Goal: Task Accomplishment & Management: Manage account settings

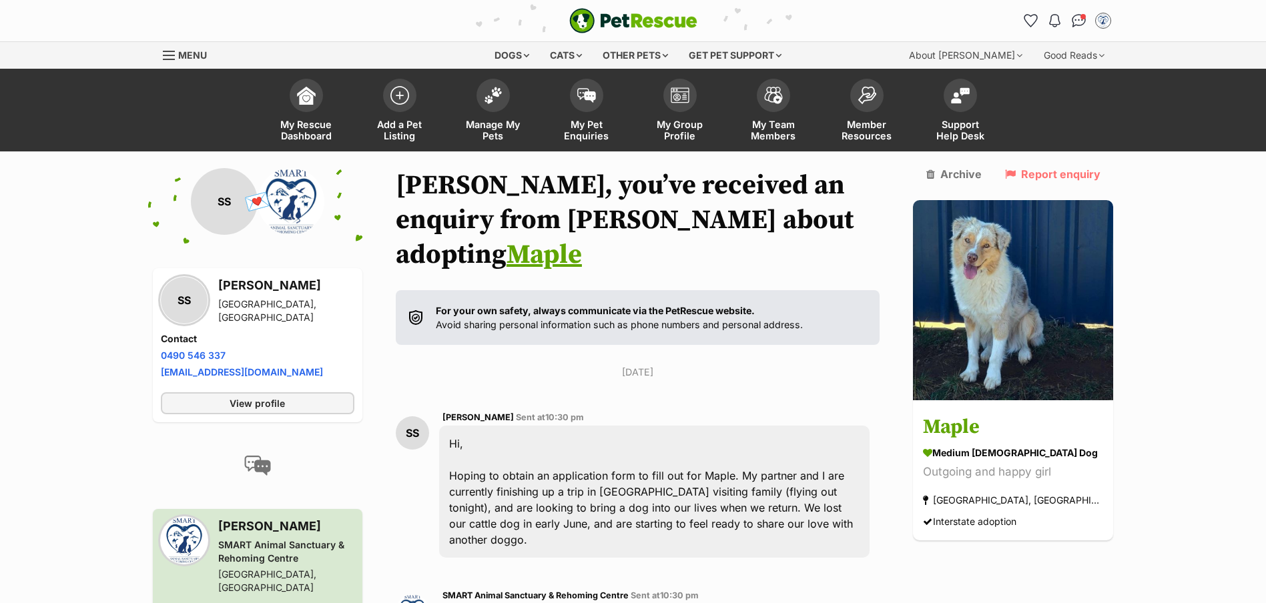
click at [499, 92] on img at bounding box center [493, 95] width 19 height 17
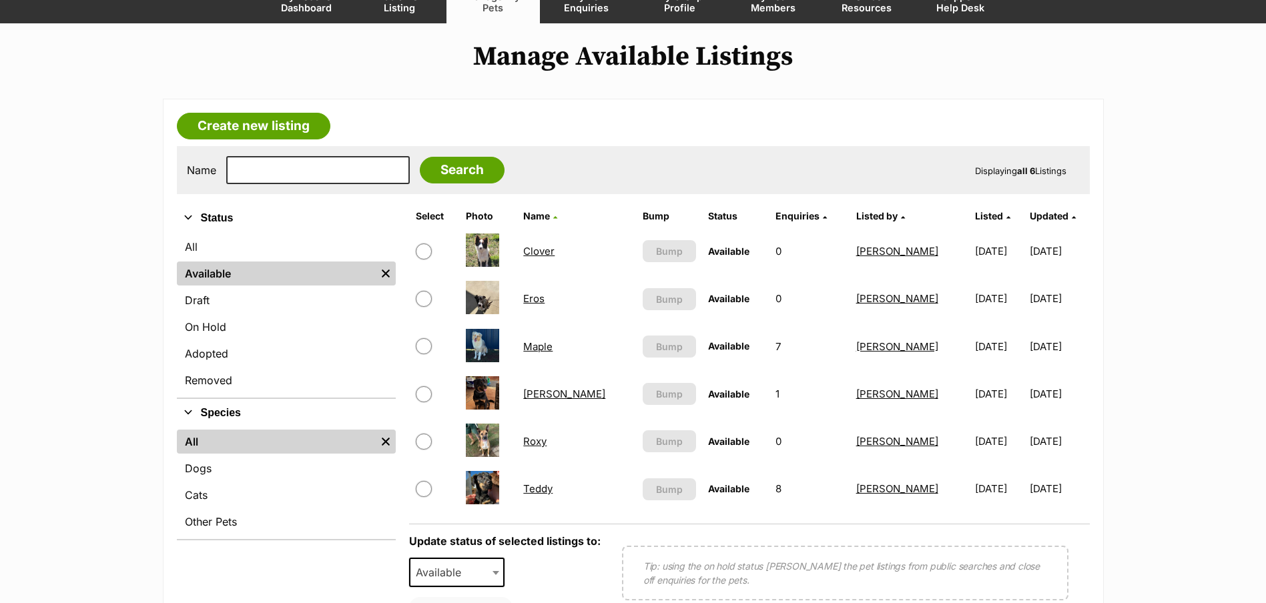
scroll to position [133, 0]
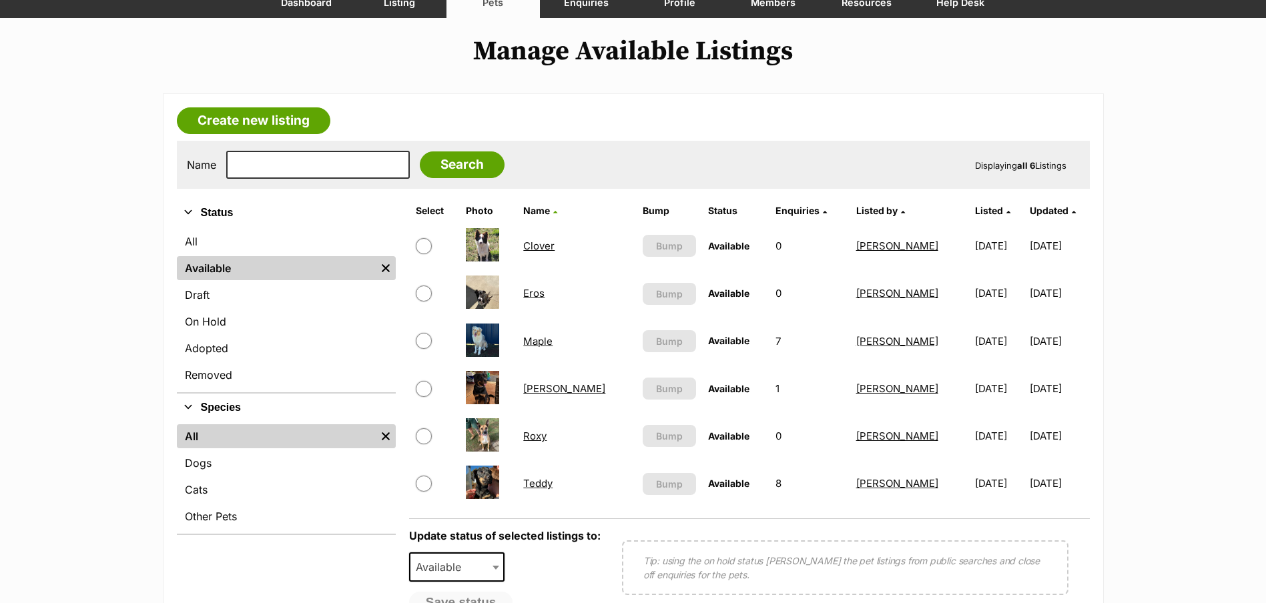
click at [553, 342] on link "Maple" at bounding box center [537, 341] width 29 height 13
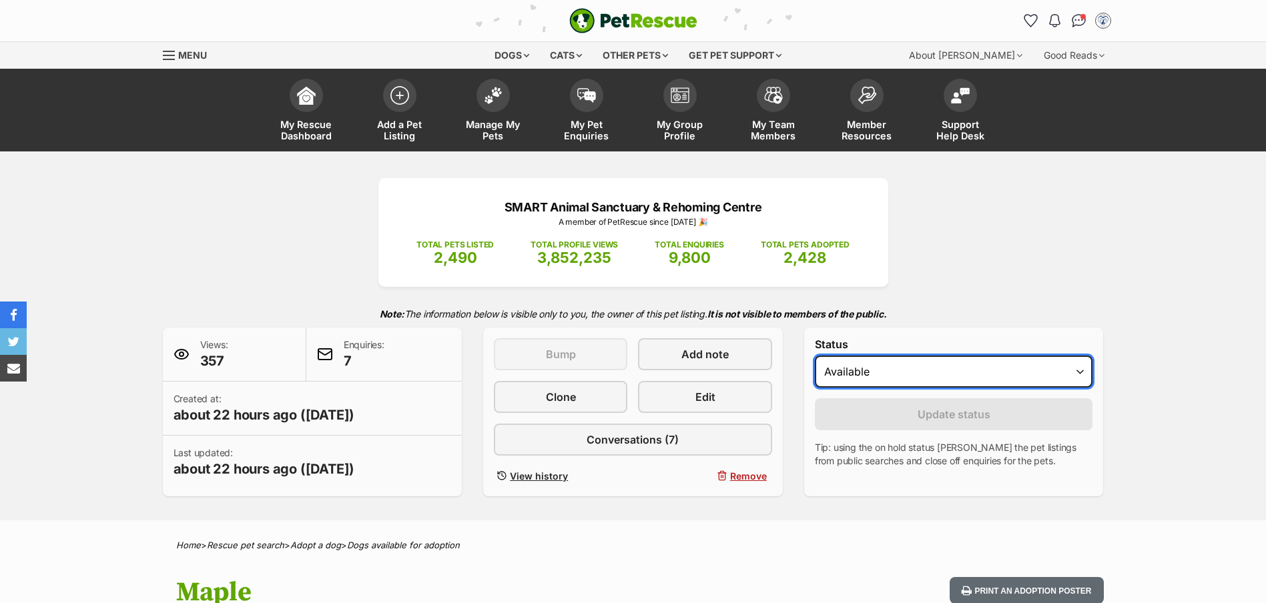
click at [878, 366] on select "Draft - not available as listing has enquires Available On hold Adopted" at bounding box center [954, 372] width 278 height 32
select select "on_hold"
click at [815, 356] on select "Draft - not available as listing has enquires Available On hold Adopted" at bounding box center [954, 372] width 278 height 32
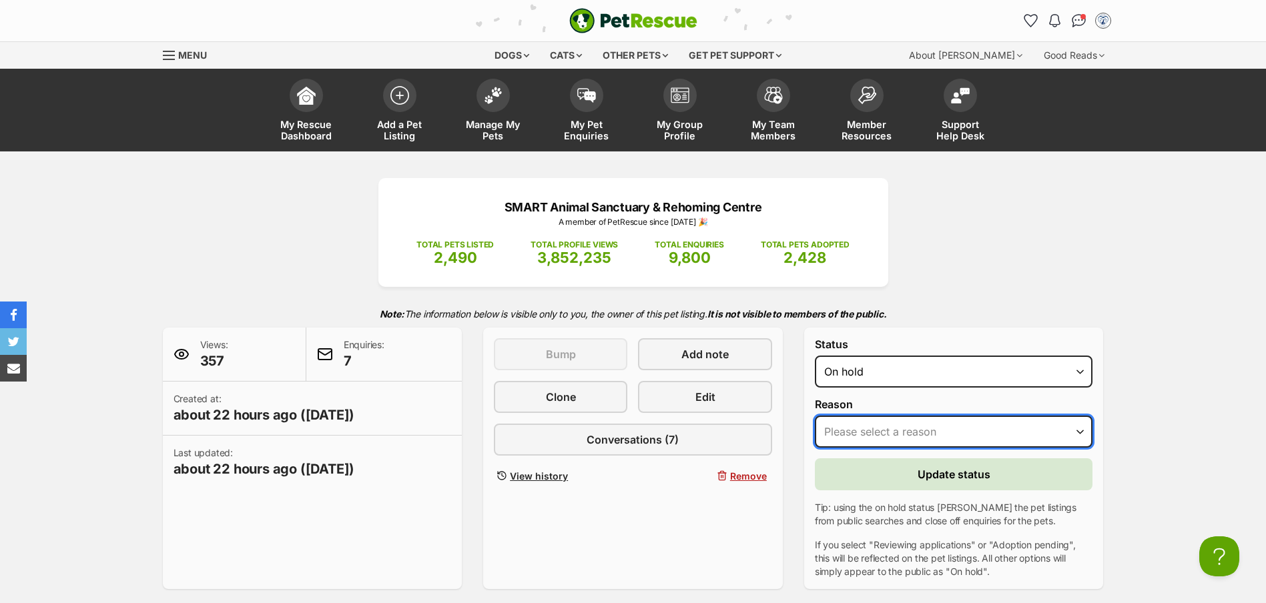
click at [879, 428] on select "Please select a reason Medical reasons Reviewing applications Adoption pending …" at bounding box center [954, 432] width 278 height 32
select select "adoption_pending"
click at [815, 416] on select "Please select a reason Medical reasons Reviewing applications Adoption pending …" at bounding box center [954, 432] width 278 height 32
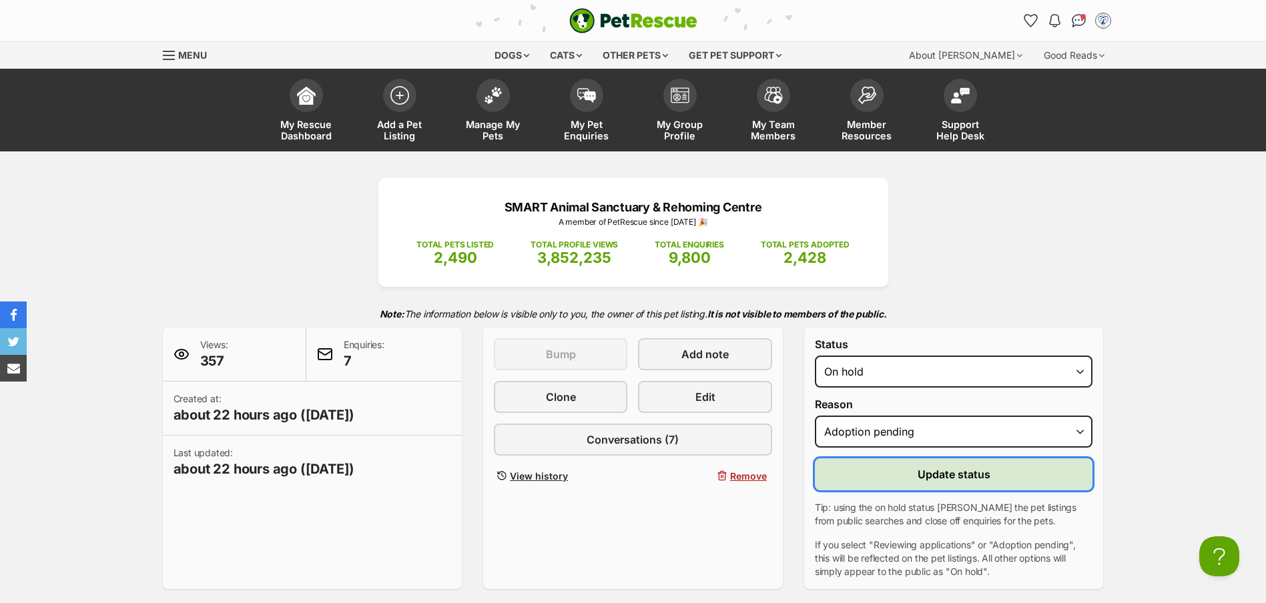
click at [940, 480] on span "Update status" at bounding box center [954, 474] width 73 height 16
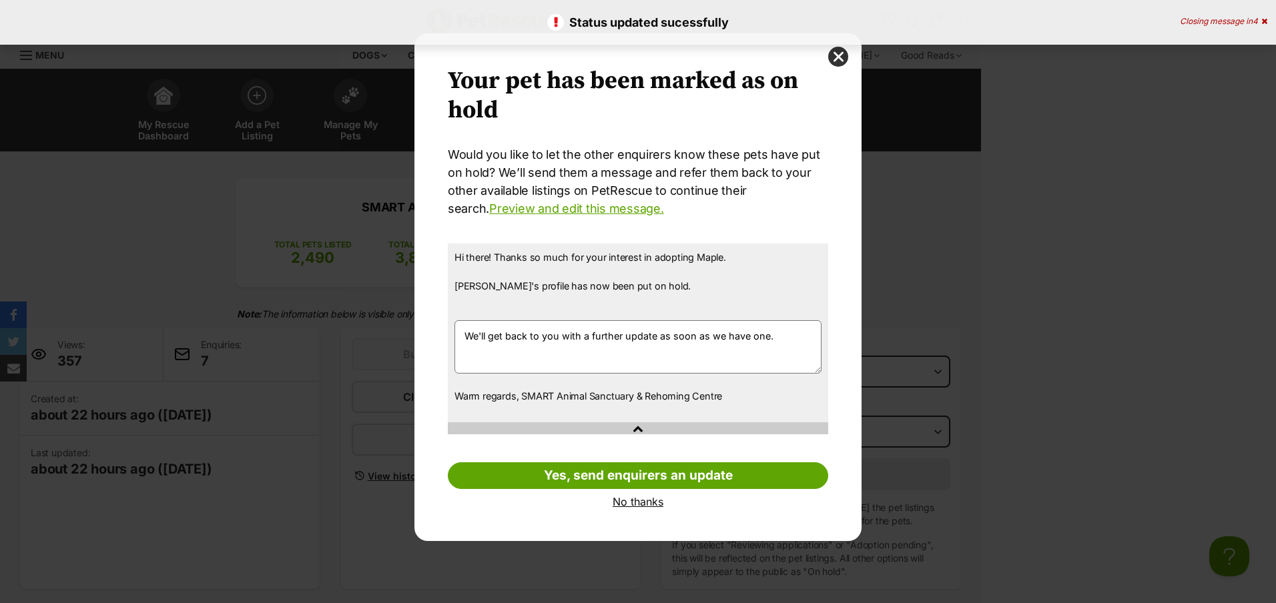
click at [468, 338] on textarea "We'll get back to you with a further update as soon as we have one." at bounding box center [637, 346] width 367 height 53
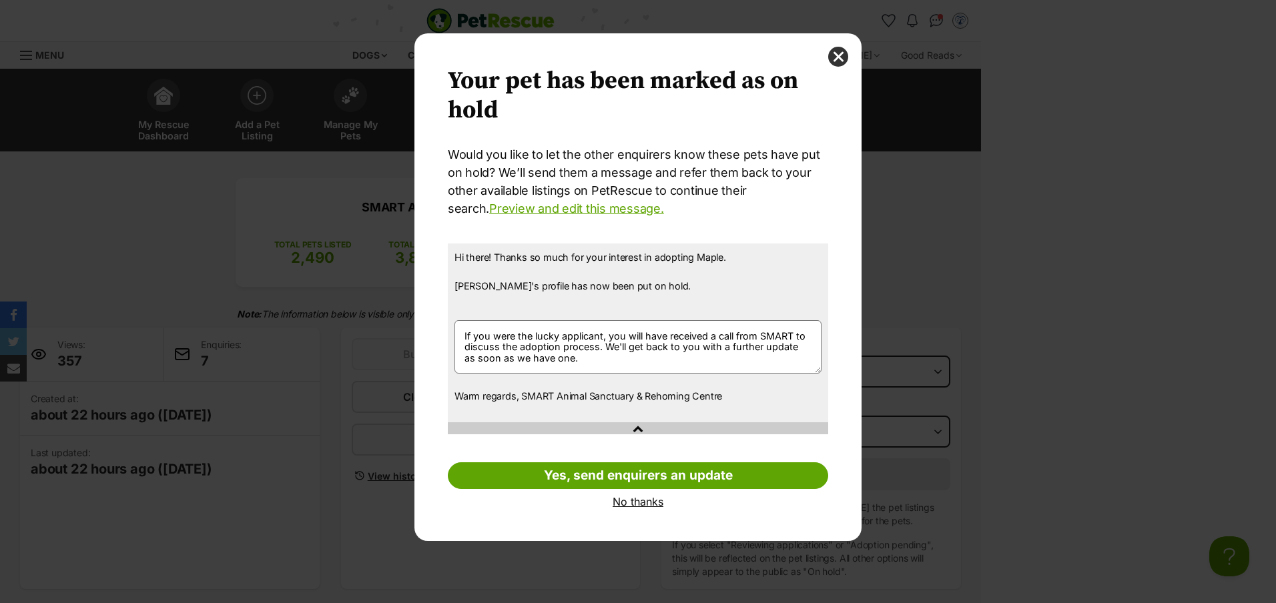
type textarea "If you were the lucky applicant, you will have received a call from SMART to di…"
click at [627, 470] on link "Yes, send enquirers an update" at bounding box center [638, 475] width 380 height 27
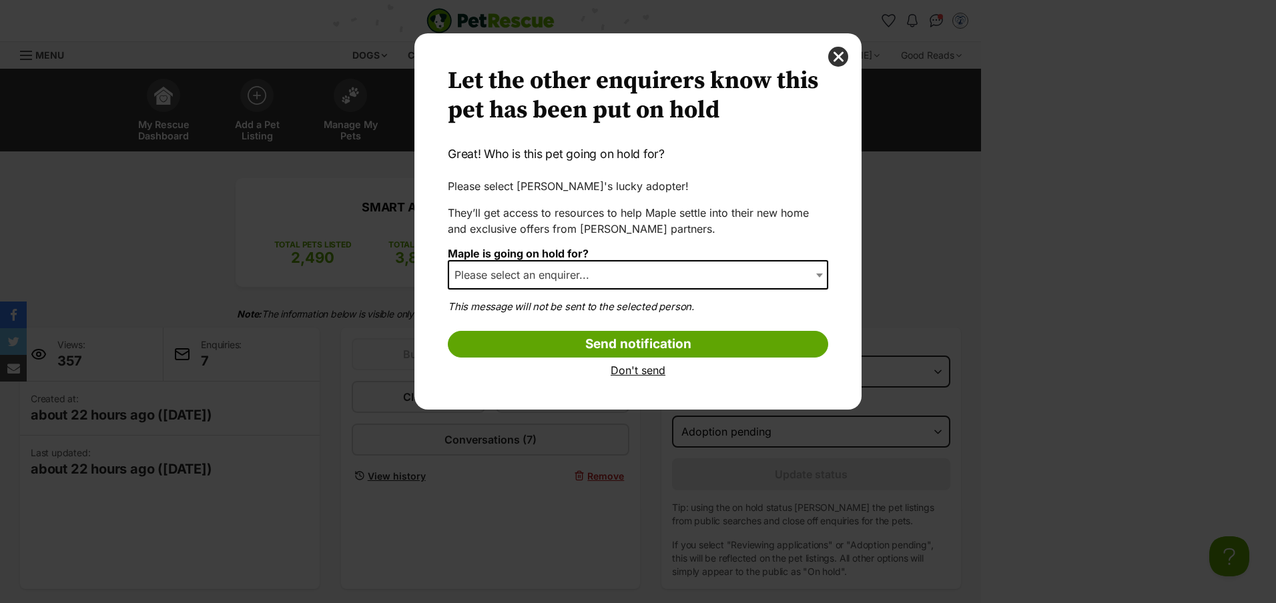
click at [558, 273] on span "Please select an enquirer..." at bounding box center [525, 275] width 153 height 19
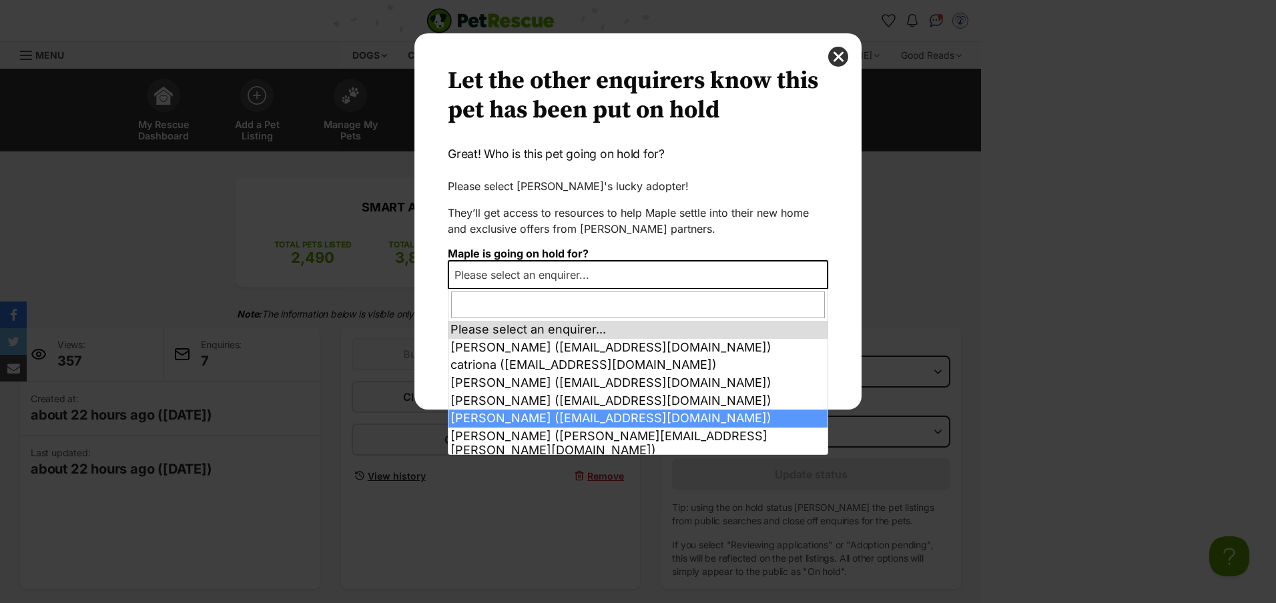
select select "2020068"
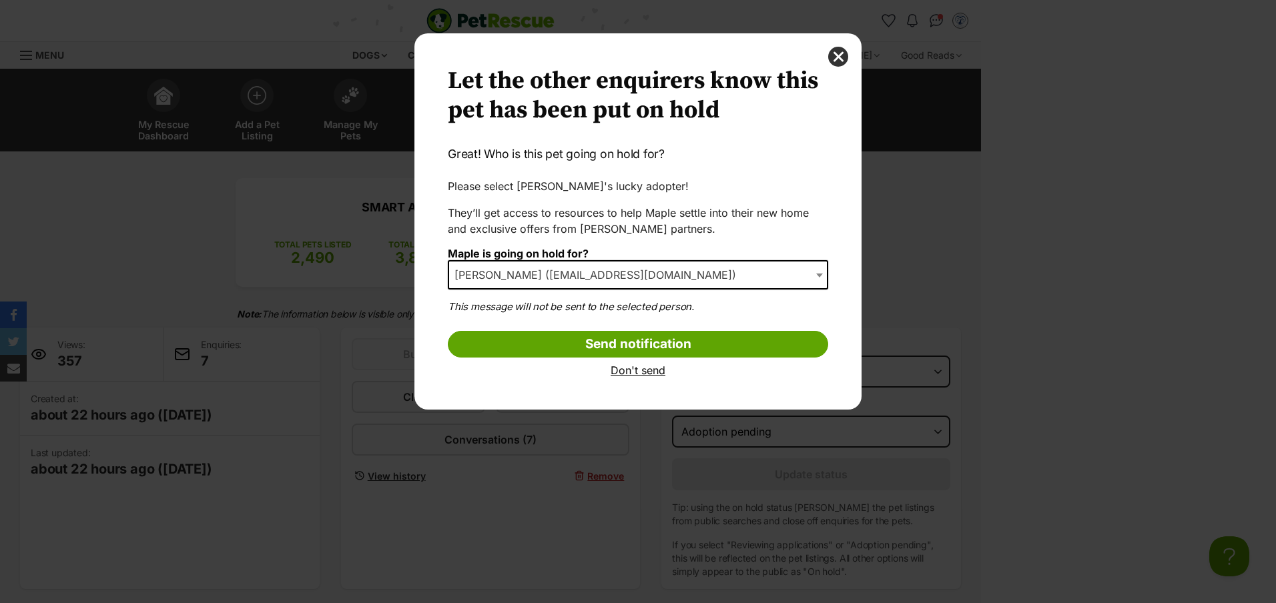
click at [613, 345] on input "Send notification" at bounding box center [638, 344] width 380 height 27
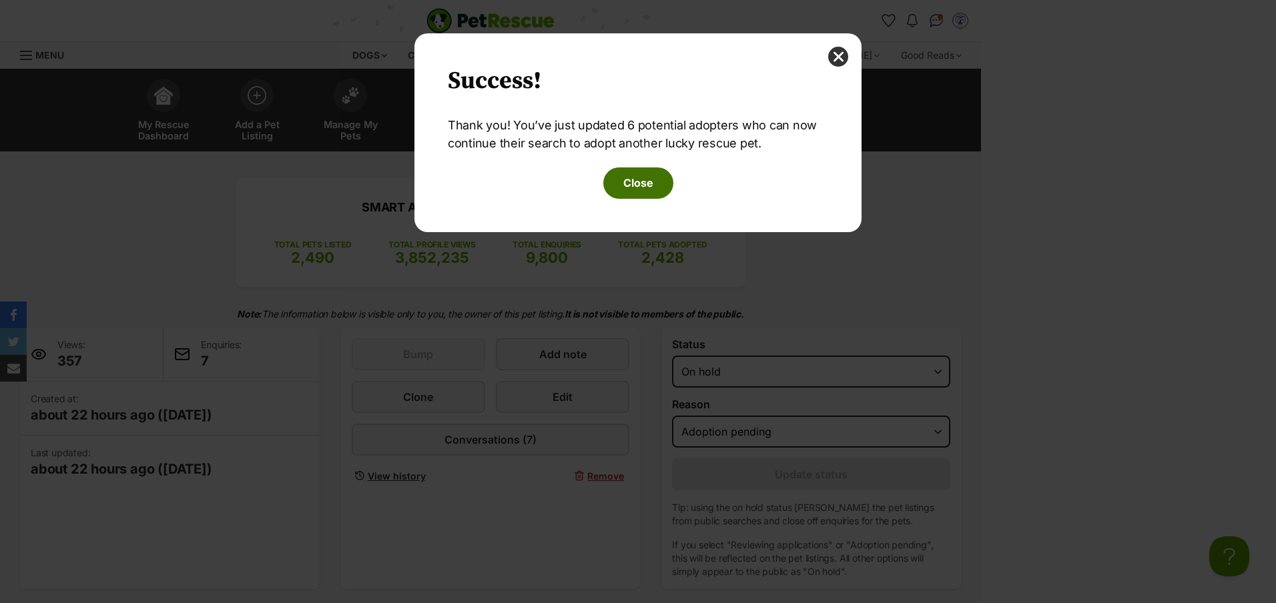
click at [637, 176] on button "Close" at bounding box center [638, 182] width 70 height 31
